Goal: Obtain resource: Obtain resource

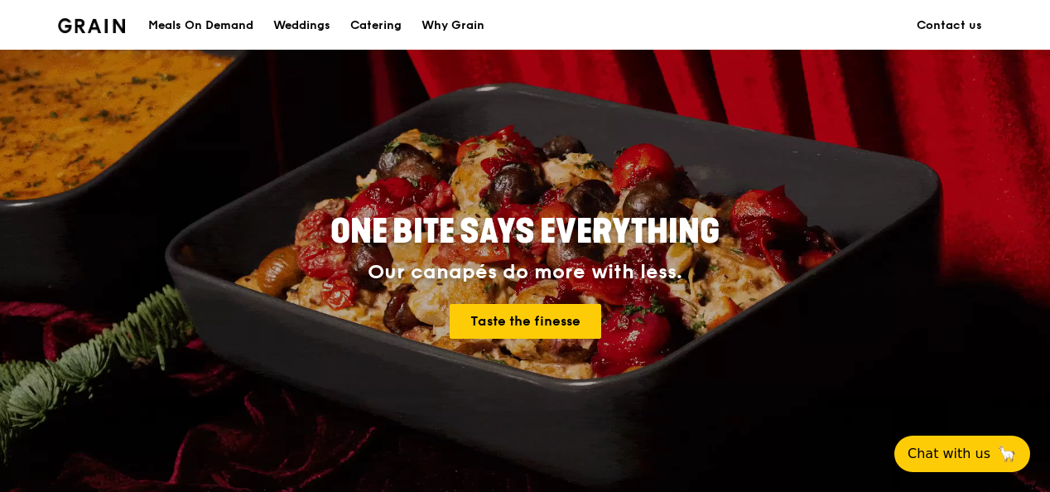
scroll to position [79, 0]
click at [382, 28] on div "Catering" at bounding box center [375, 26] width 51 height 50
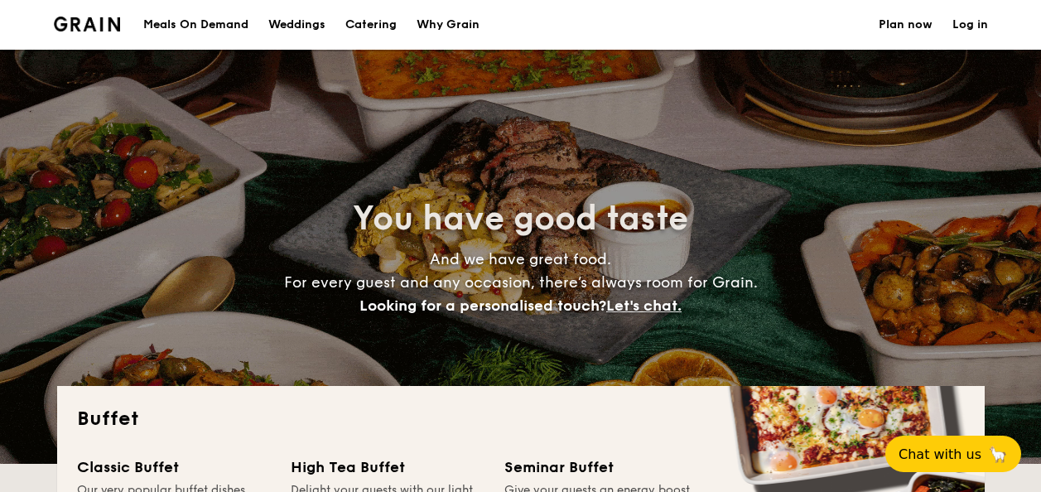
select select
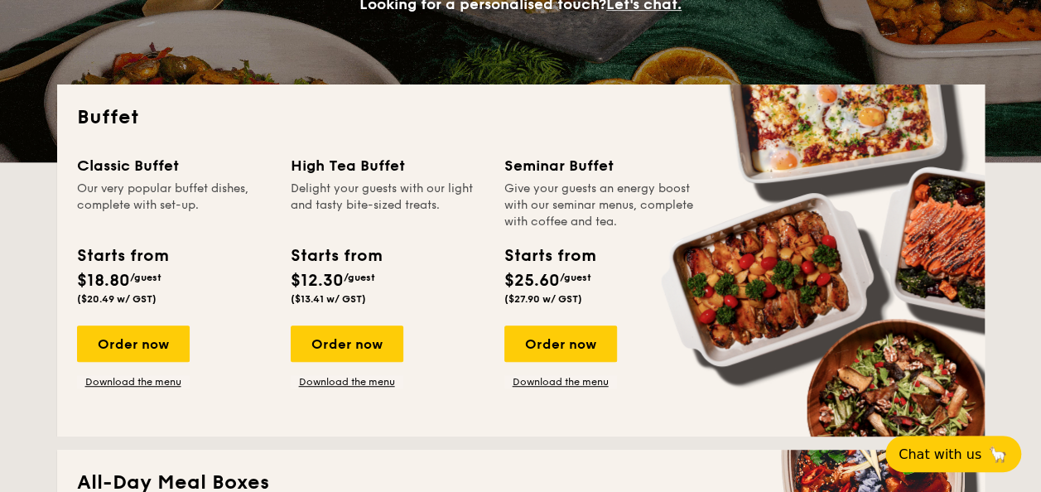
scroll to position [315, 0]
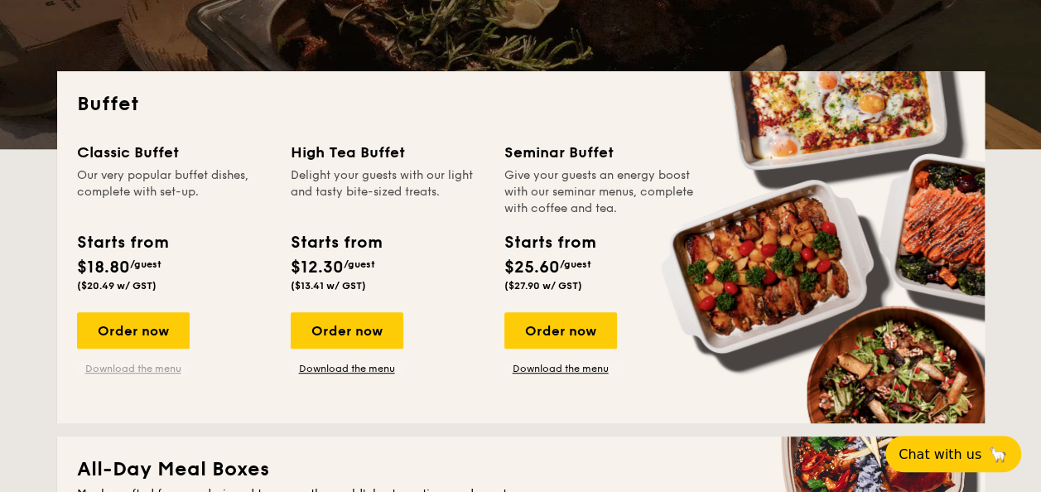
click at [159, 373] on link "Download the menu" at bounding box center [133, 368] width 113 height 13
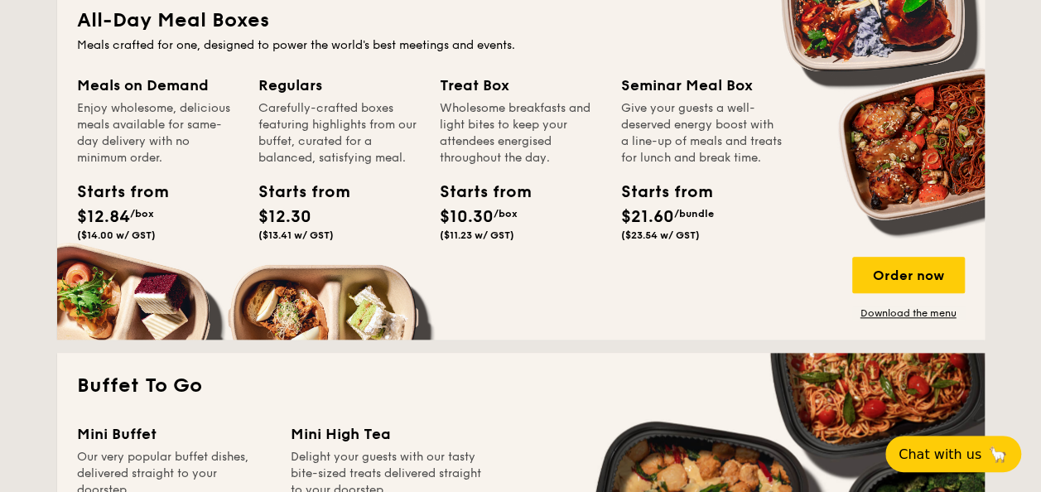
scroll to position [797, 0]
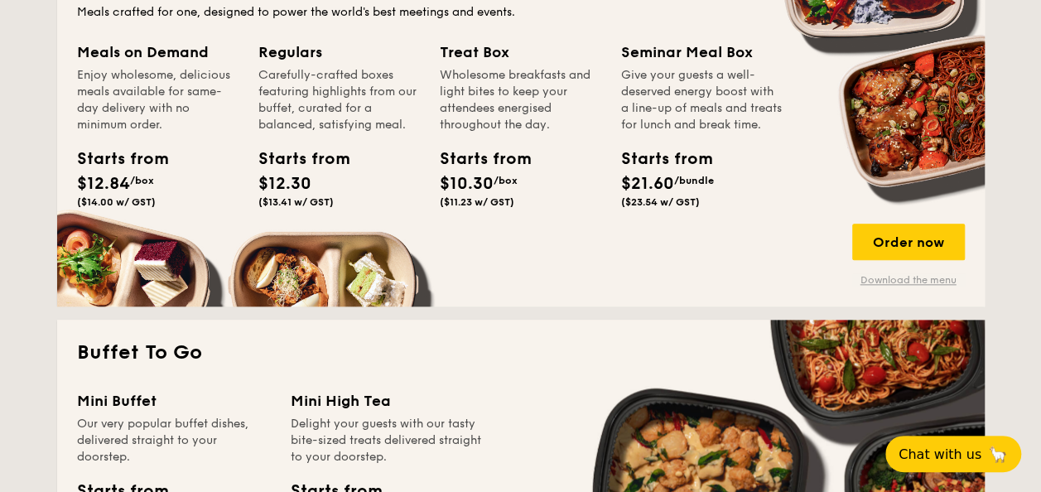
click at [896, 284] on link "Download the menu" at bounding box center [908, 279] width 113 height 13
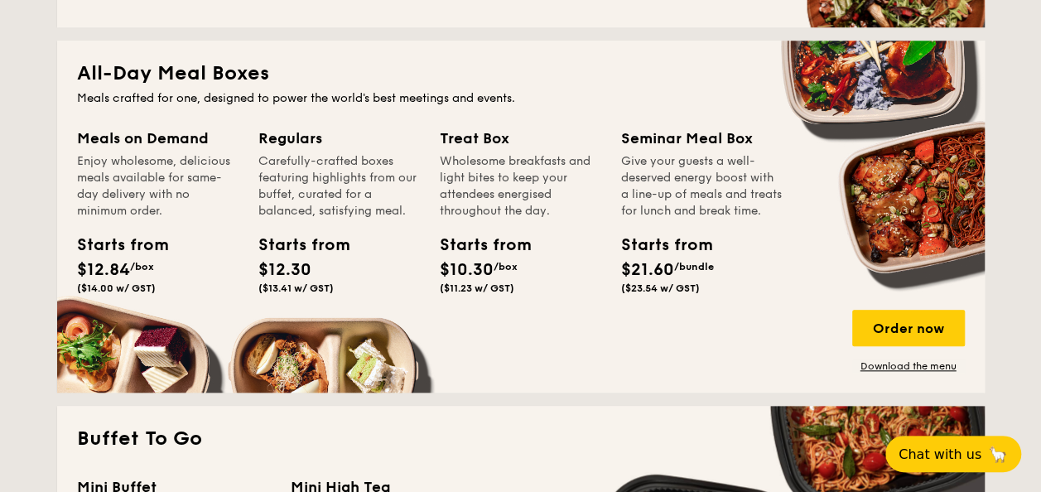
scroll to position [711, 0]
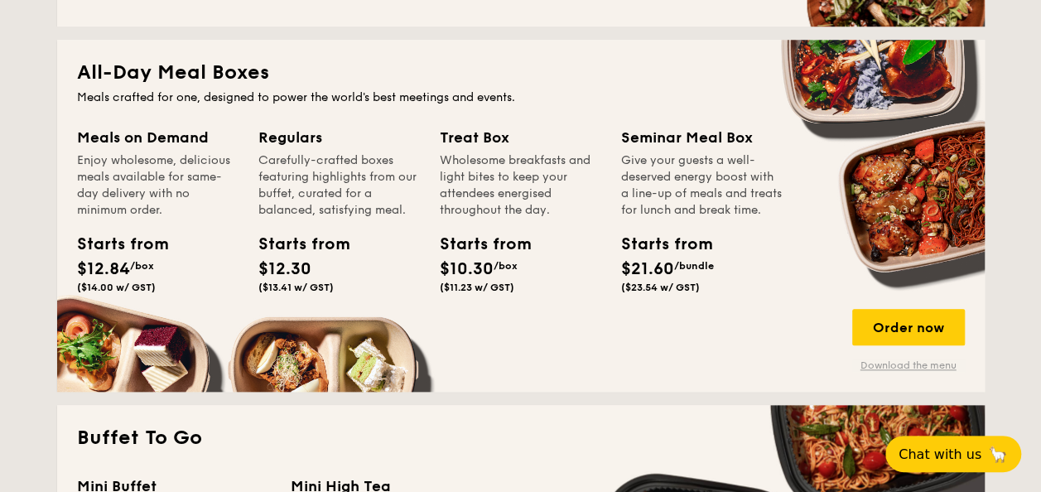
click at [881, 364] on link "Download the menu" at bounding box center [908, 365] width 113 height 13
